Goal: Transaction & Acquisition: Obtain resource

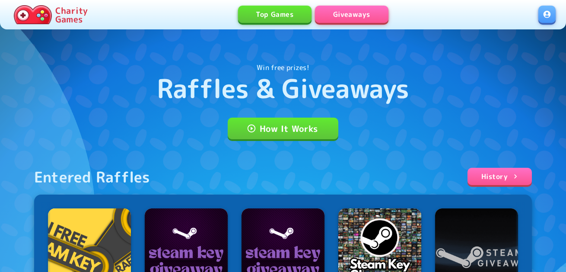
click at [547, 13] on link at bounding box center [547, 14] width 17 height 17
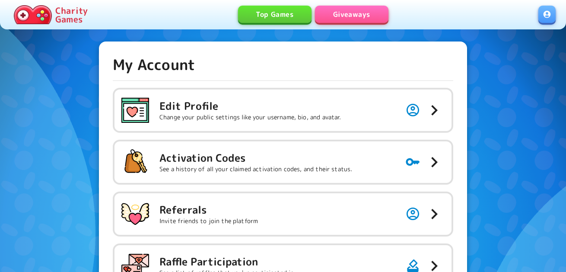
click at [323, 153] on h5 "Activation Codes" at bounding box center [256, 158] width 193 height 14
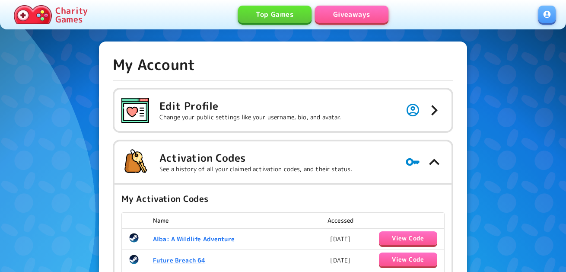
click at [357, 11] on link "Giveaways" at bounding box center [352, 14] width 74 height 17
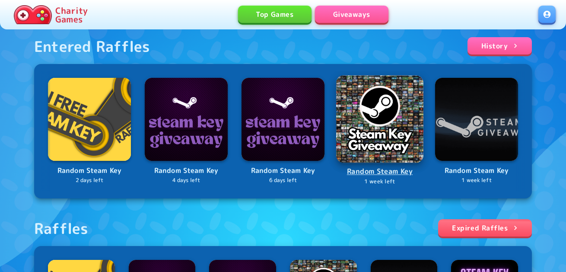
scroll to position [259, 0]
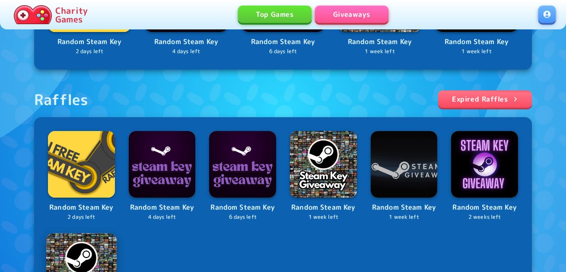
click at [81, 246] on img at bounding box center [81, 268] width 70 height 70
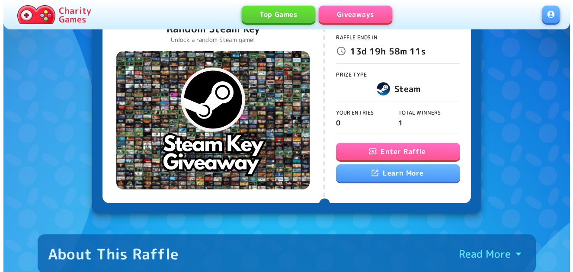
scroll to position [86, 0]
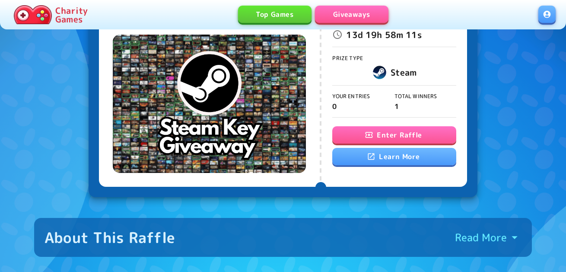
click at [384, 135] on button "Enter Raffle" at bounding box center [394, 134] width 124 height 17
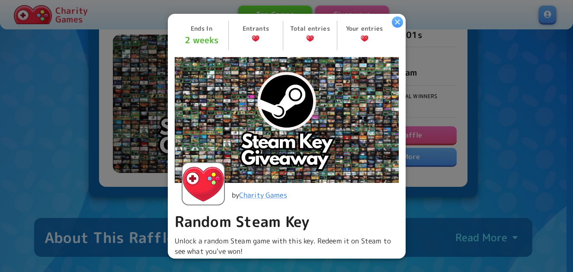
scroll to position [173, 0]
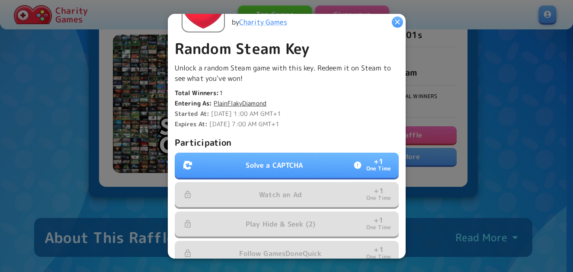
click at [303, 157] on button "Solve a CAPTCHA + 1 One Time" at bounding box center [287, 165] width 224 height 25
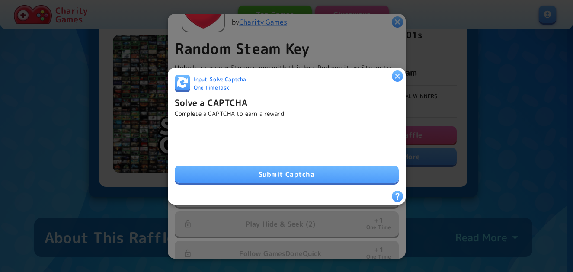
click at [224, 167] on button "Submit Captcha" at bounding box center [287, 174] width 224 height 17
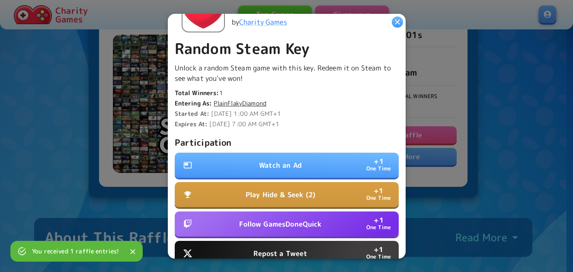
click at [252, 159] on button "Watch an Ad + 1 One Time" at bounding box center [287, 165] width 224 height 25
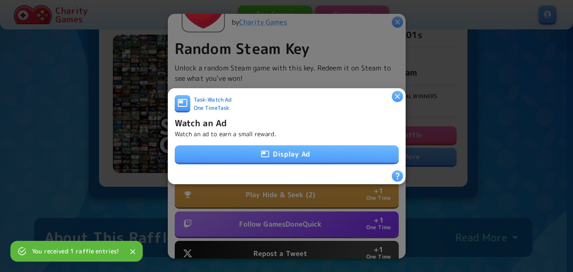
click at [266, 150] on icon "button" at bounding box center [265, 154] width 9 height 9
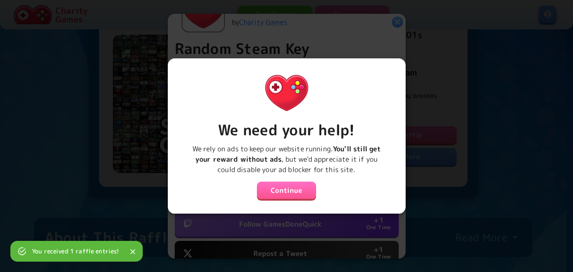
click at [288, 187] on button "Continue" at bounding box center [287, 190] width 60 height 17
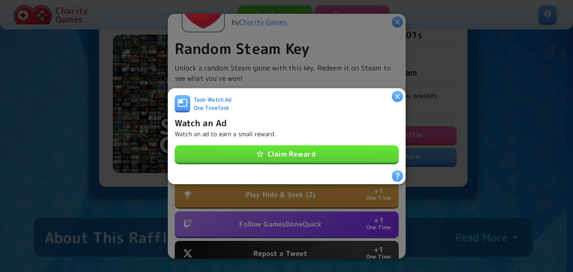
click at [291, 150] on button "Claim Reward" at bounding box center [287, 153] width 224 height 17
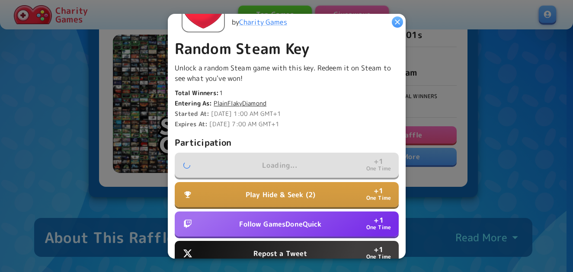
click at [277, 227] on button "Follow GamesDoneQuick + 1 One Time" at bounding box center [287, 223] width 224 height 25
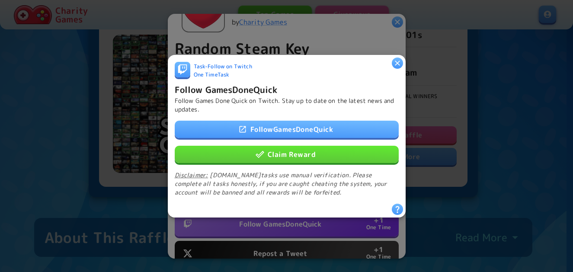
click at [298, 149] on button "Claim Reward" at bounding box center [287, 153] width 224 height 17
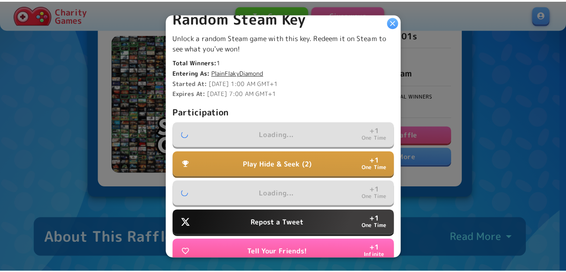
scroll to position [259, 0]
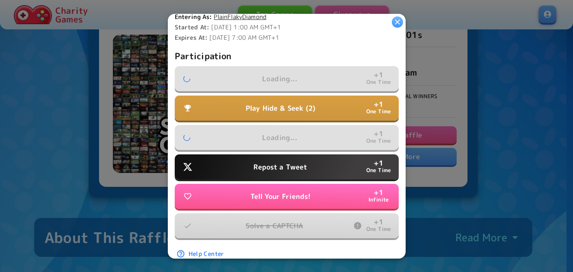
click at [279, 165] on p "Repost a Tweet" at bounding box center [280, 167] width 54 height 10
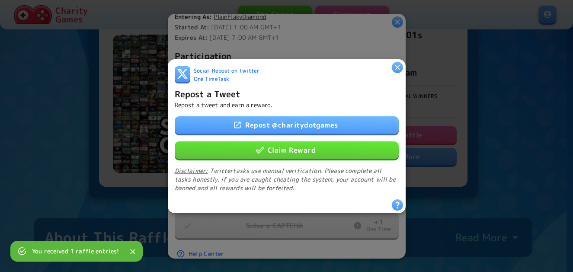
click at [283, 144] on button "Claim Reward" at bounding box center [287, 149] width 224 height 17
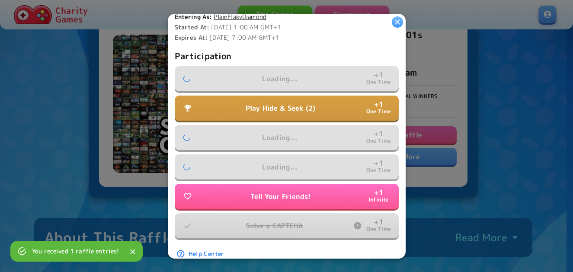
click at [283, 103] on p "Play Hide & Seek (2)" at bounding box center [281, 108] width 70 height 10
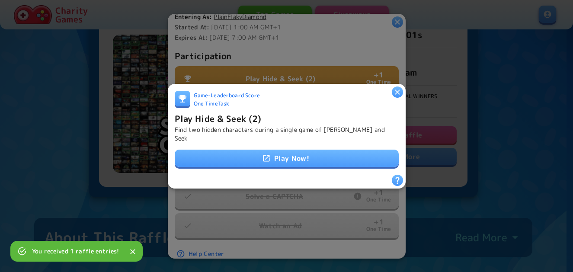
click at [281, 138] on div "Game - Leaderboard Score One Time Task Play Hide & Seek (2) Find two hidden cha…" at bounding box center [287, 132] width 224 height 84
click at [278, 154] on link "Play Now!" at bounding box center [287, 158] width 224 height 17
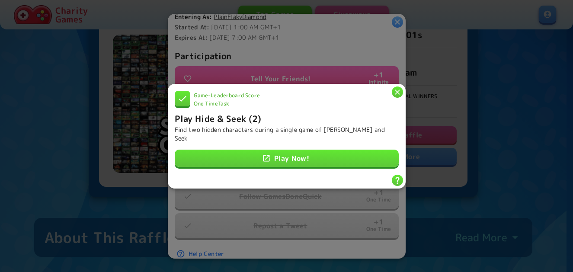
click at [397, 95] on icon "button" at bounding box center [397, 91] width 9 height 9
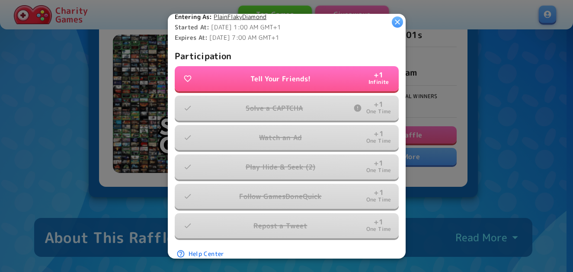
click at [397, 21] on icon "button" at bounding box center [397, 21] width 5 height 5
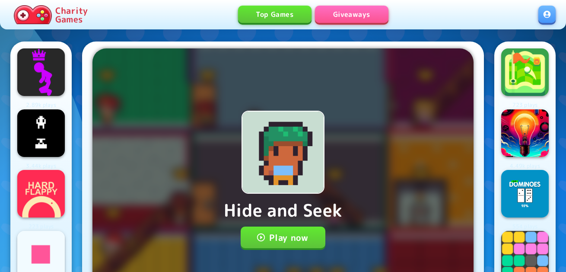
click at [262, 233] on icon "button" at bounding box center [261, 238] width 10 height 10
